Goal: Check status: Check status

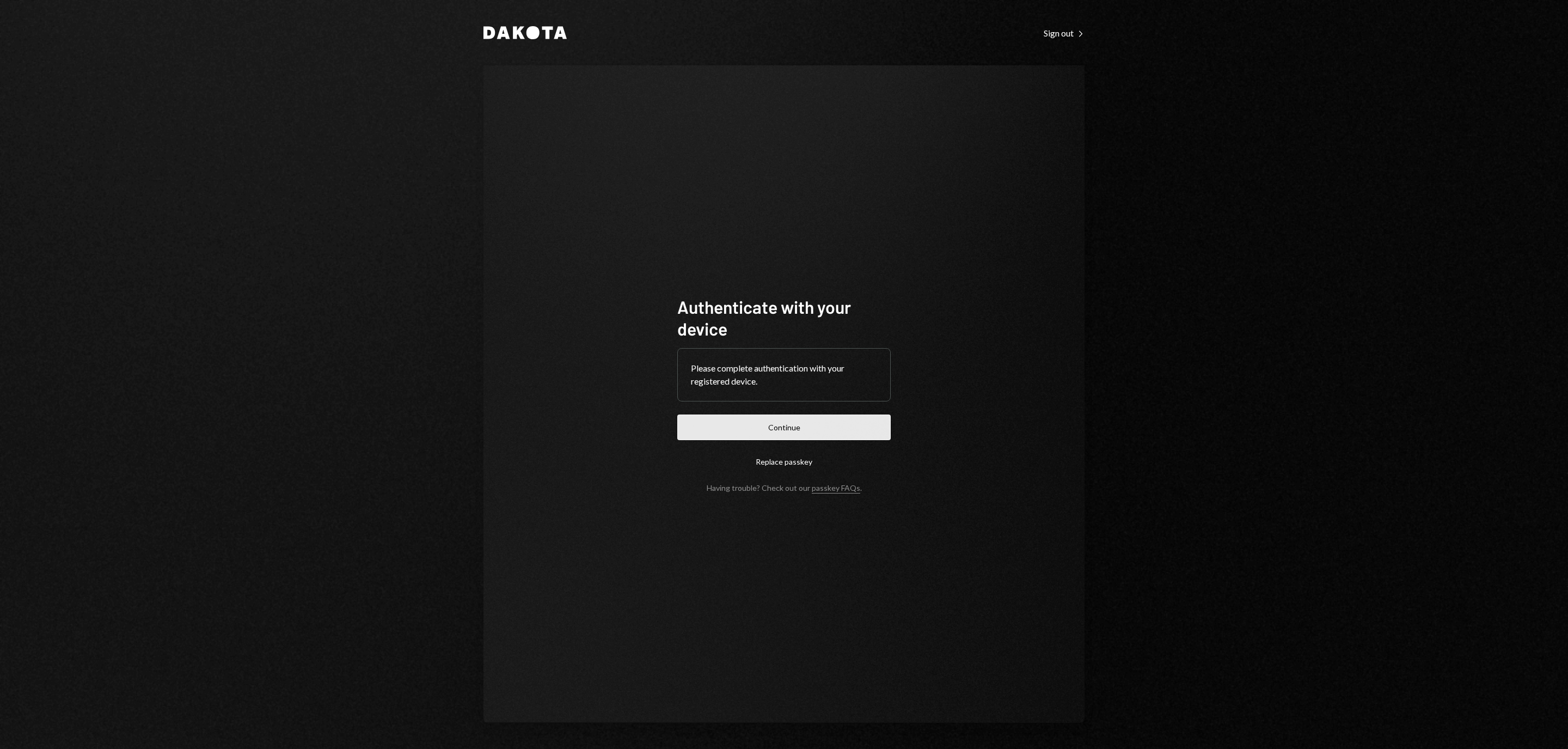
click at [842, 425] on button "Continue" at bounding box center [784, 427] width 213 height 26
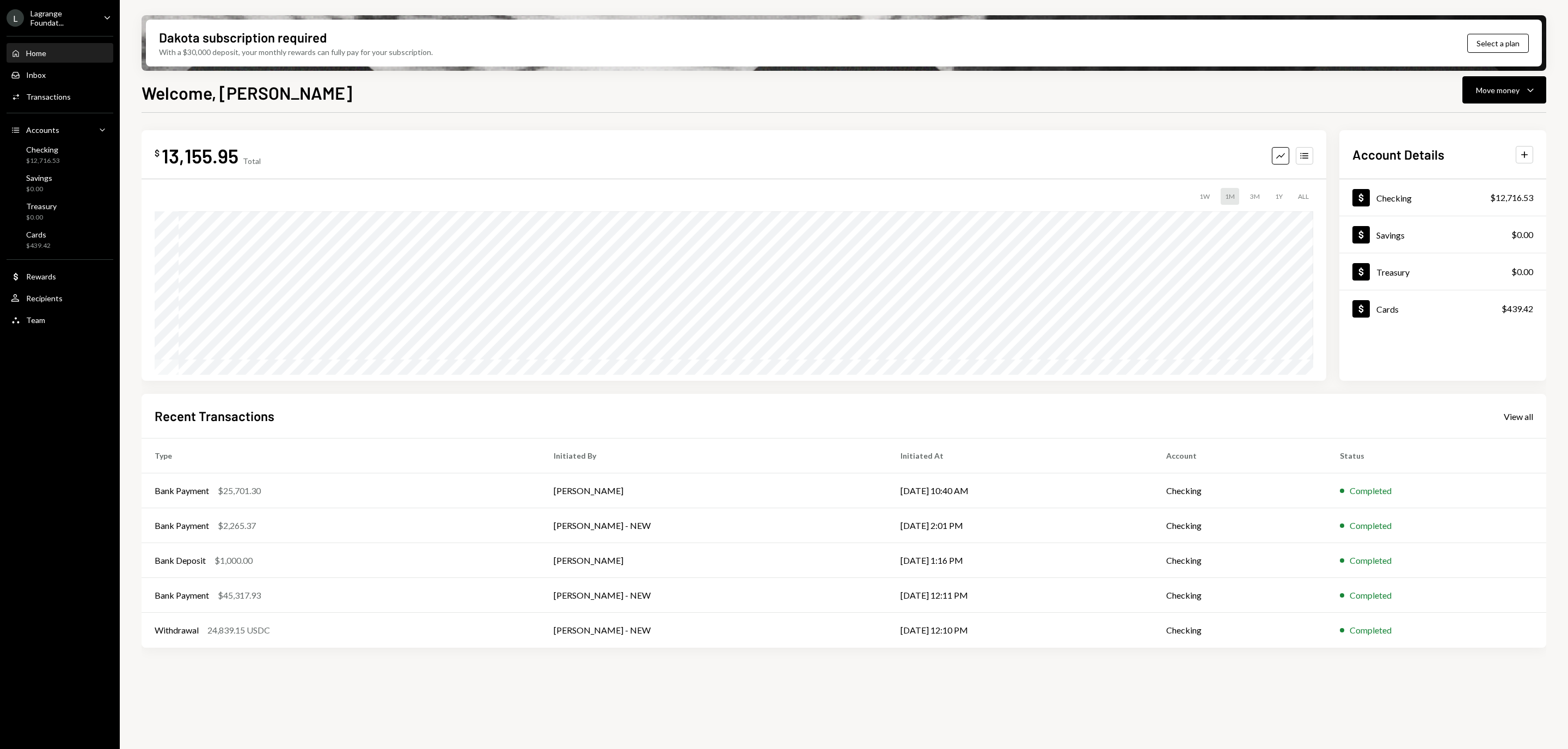
click at [92, 13] on div "Lagrange Foundat..." at bounding box center [62, 18] width 64 height 18
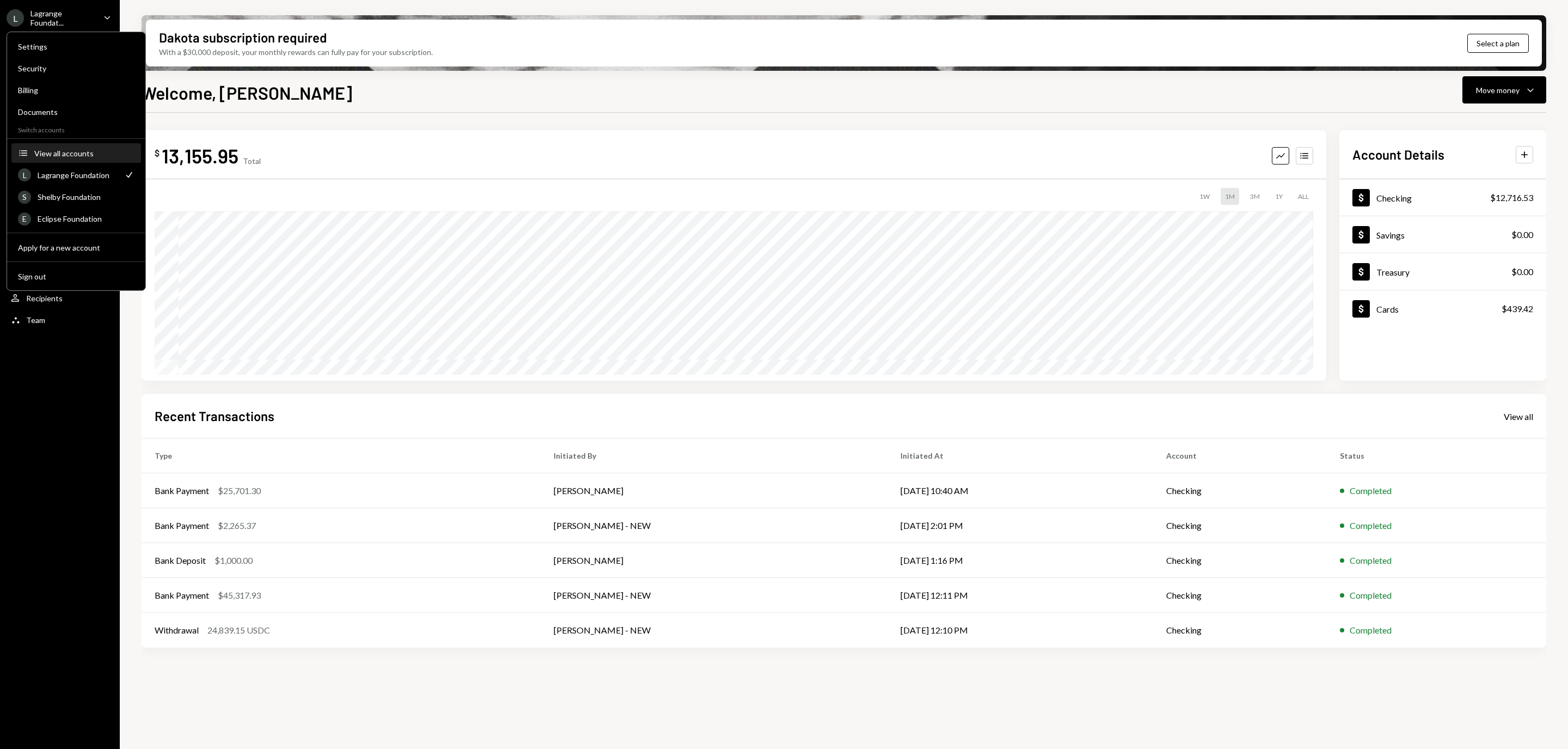
click at [64, 154] on div "View all accounts" at bounding box center [84, 153] width 100 height 9
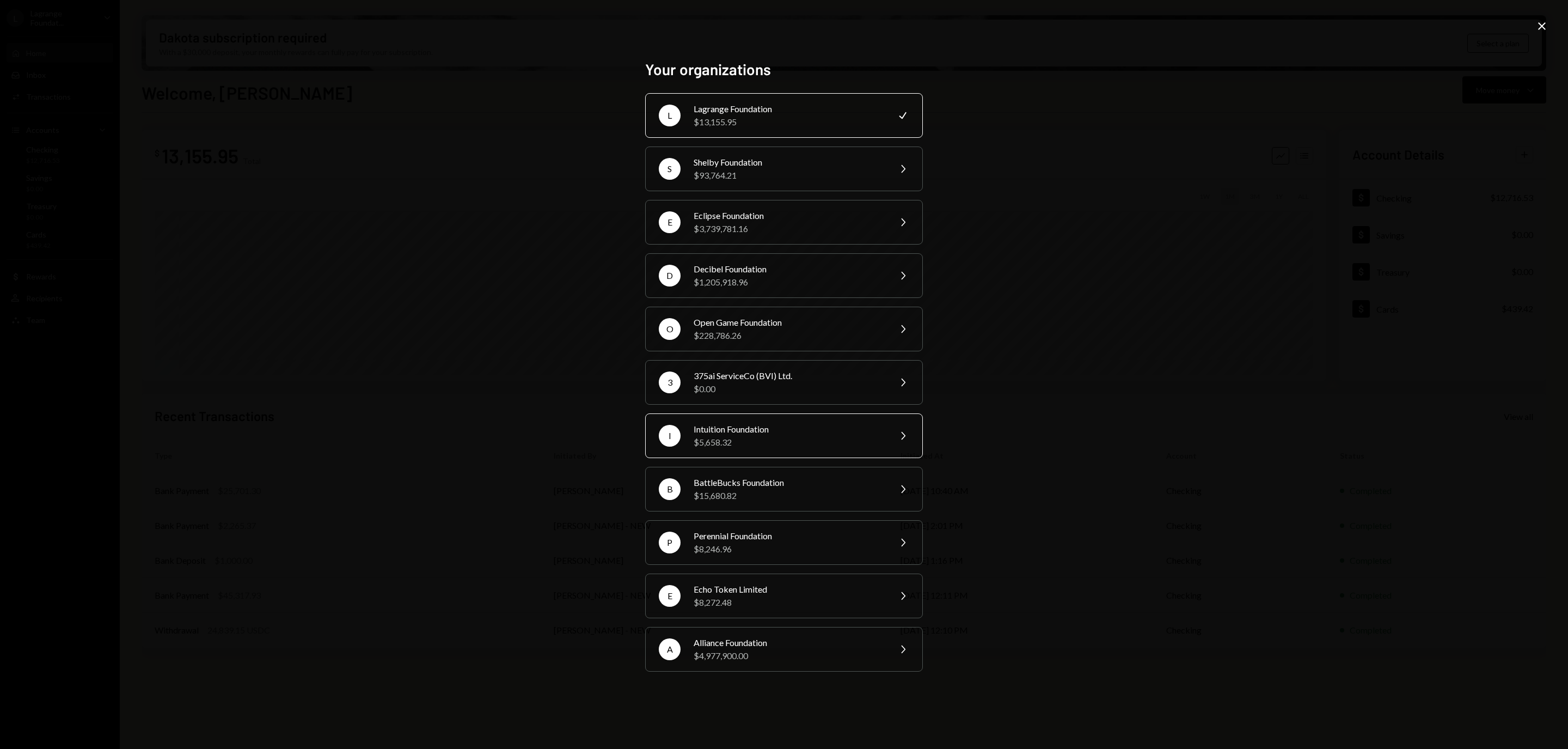
click at [747, 437] on div "$5,658.32" at bounding box center [788, 442] width 190 height 13
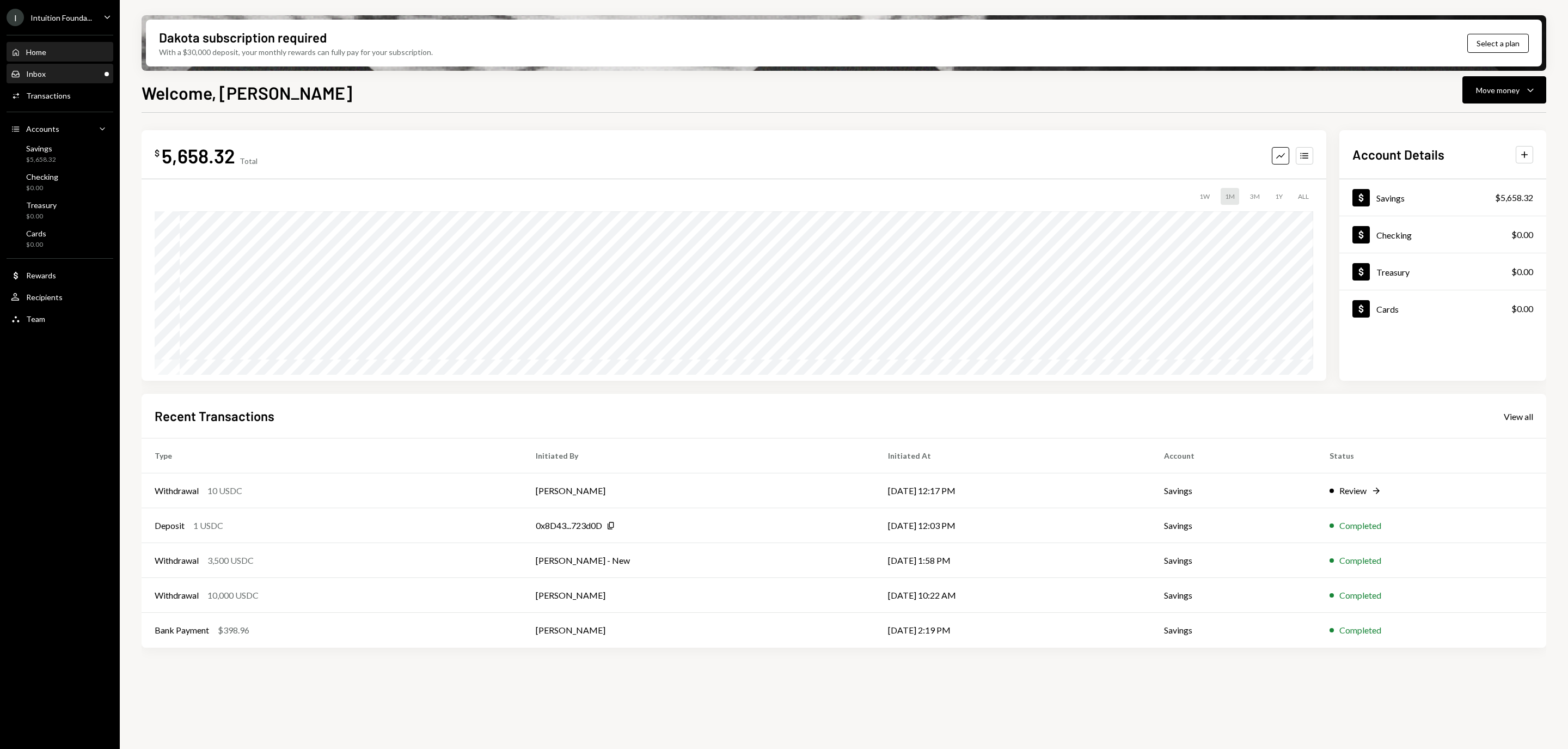
click at [41, 74] on div "Inbox" at bounding box center [36, 74] width 20 height 9
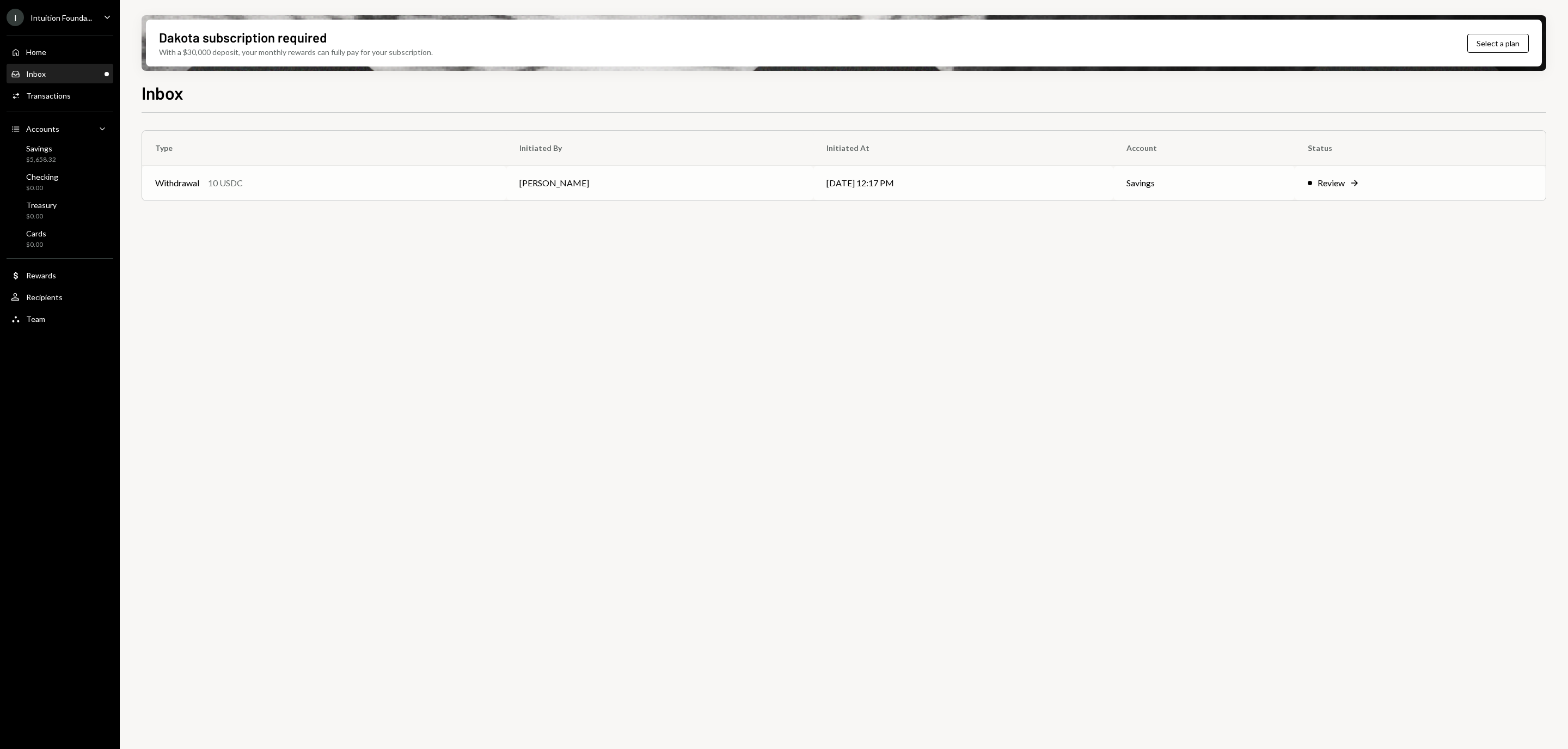
click at [1354, 187] on icon "Right Arrow" at bounding box center [1354, 183] width 11 height 11
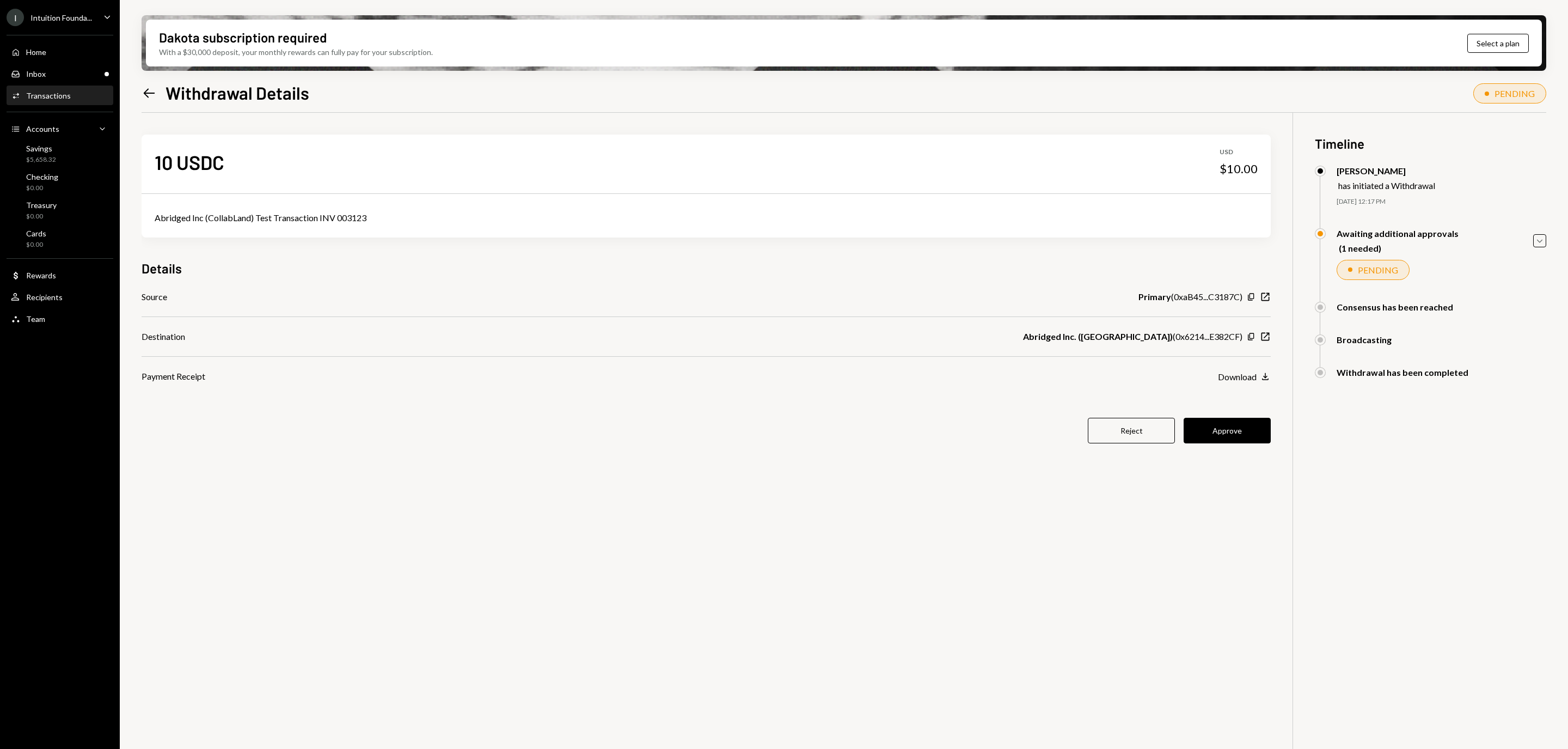
click at [1221, 424] on button "Approve" at bounding box center [1227, 431] width 87 height 26
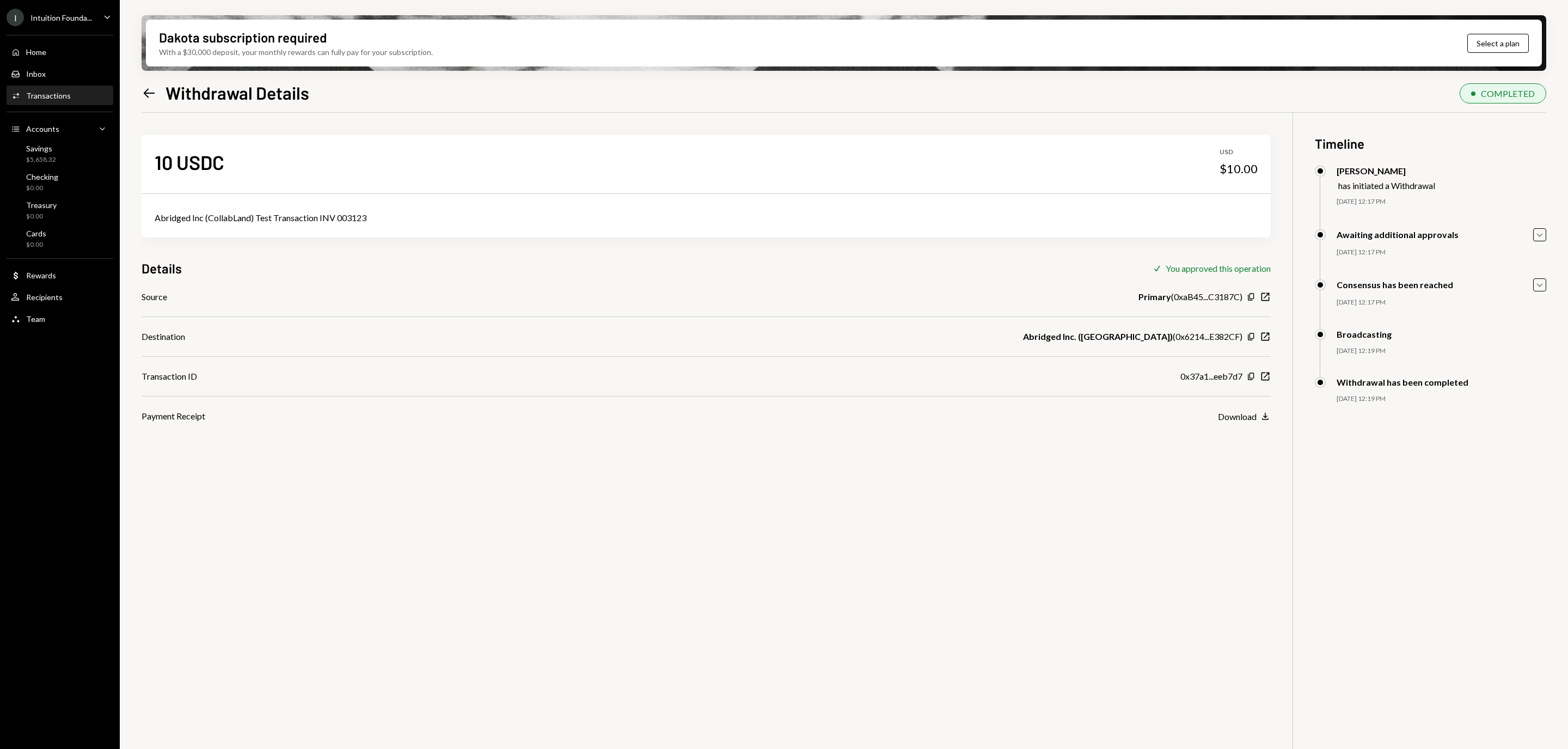
click at [908, 543] on div "10 USDC USD $10.00 Abridged Inc (CollabLand) Test Transaction INV 003123 Detail…" at bounding box center [844, 487] width 1404 height 749
